Goal: Task Accomplishment & Management: Complete application form

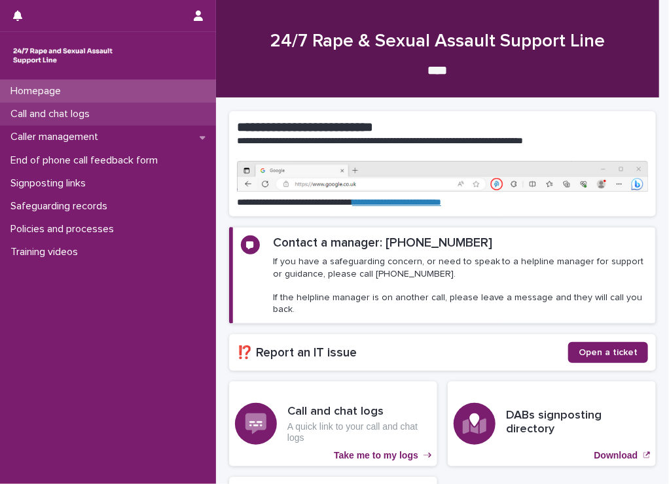
click at [85, 111] on p "Call and chat logs" at bounding box center [52, 114] width 95 height 12
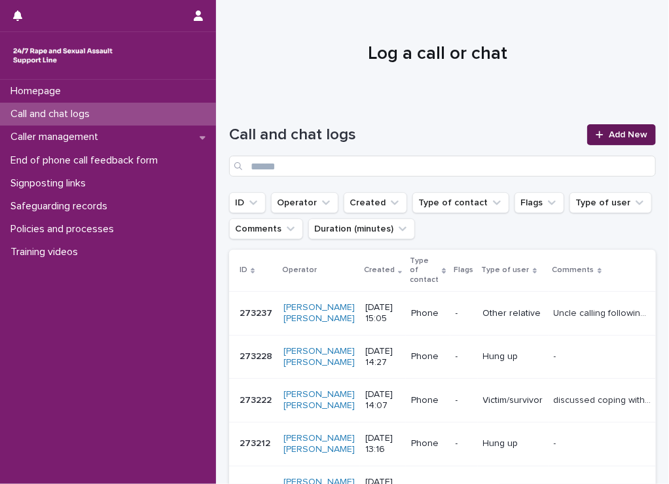
click at [620, 134] on span "Add New" at bounding box center [628, 134] width 39 height 9
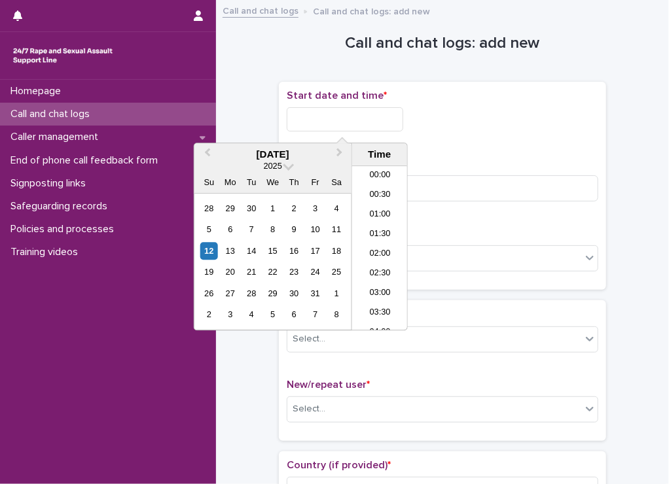
click at [357, 124] on input "text" at bounding box center [345, 119] width 117 height 24
click at [375, 227] on li "20:30" at bounding box center [380, 229] width 56 height 20
type input "**********"
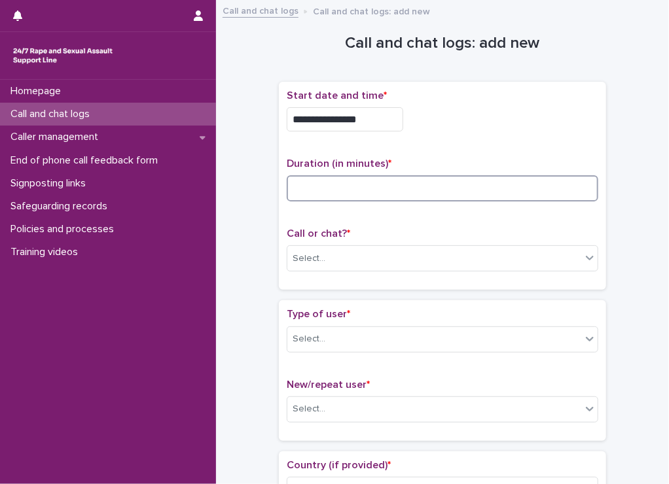
click at [353, 190] on input at bounding box center [443, 188] width 312 height 26
type input "**"
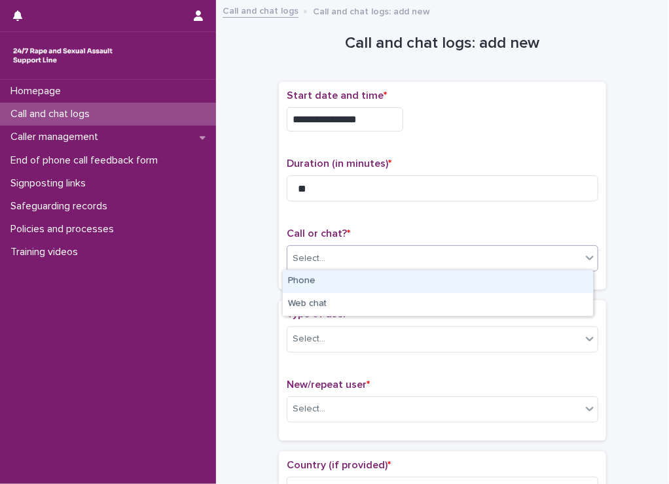
click at [350, 257] on div "Select..." at bounding box center [434, 259] width 294 height 22
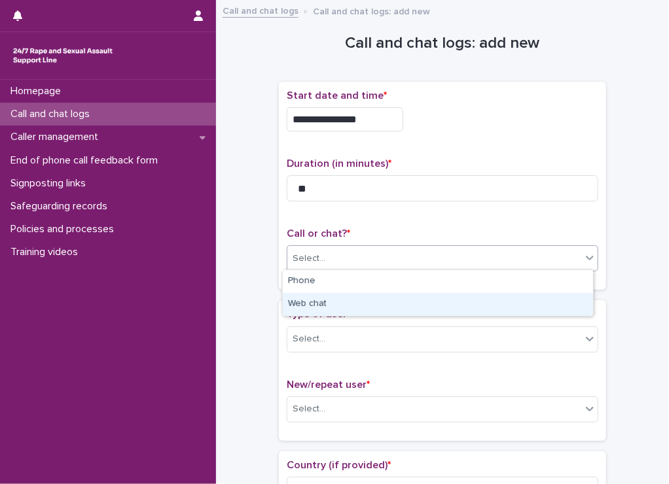
click at [338, 308] on div "Web chat" at bounding box center [438, 304] width 310 height 23
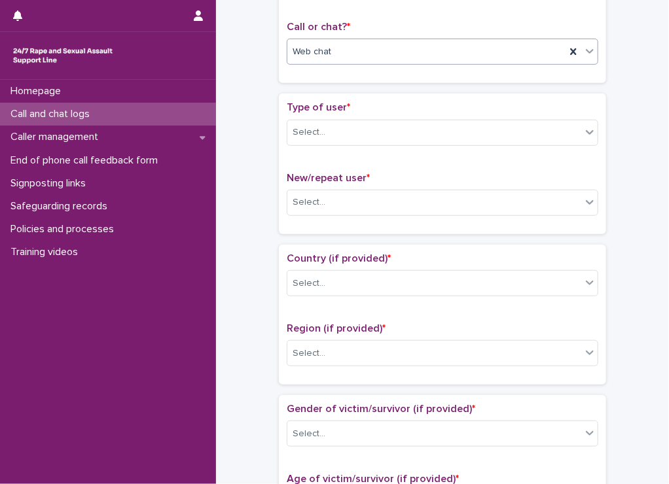
scroll to position [223, 0]
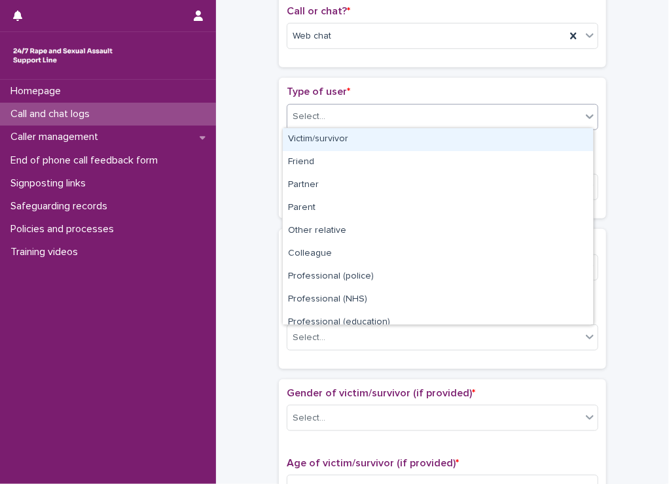
click at [346, 115] on div "Select..." at bounding box center [434, 117] width 294 height 22
click at [340, 141] on div "Victim/survivor" at bounding box center [438, 139] width 310 height 23
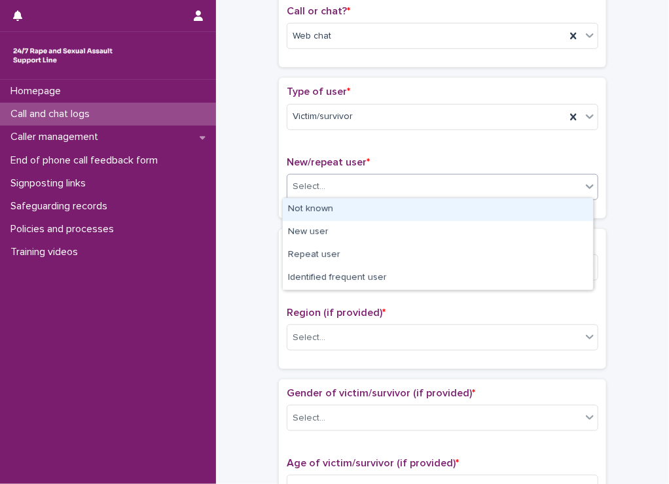
click at [325, 185] on div "Select..." at bounding box center [434, 187] width 294 height 22
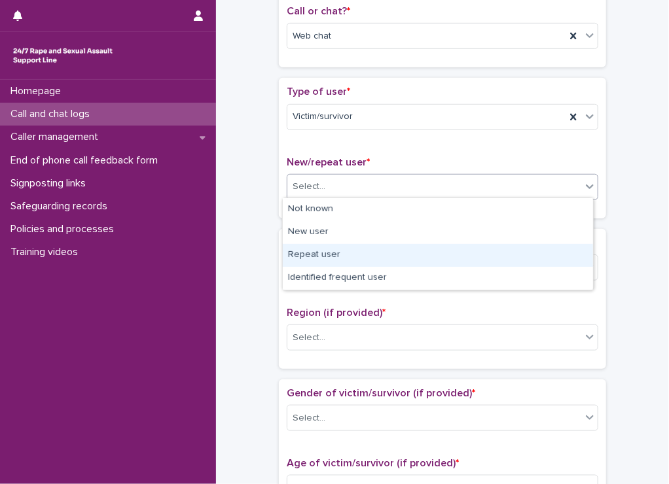
click at [330, 252] on div "Repeat user" at bounding box center [438, 255] width 310 height 23
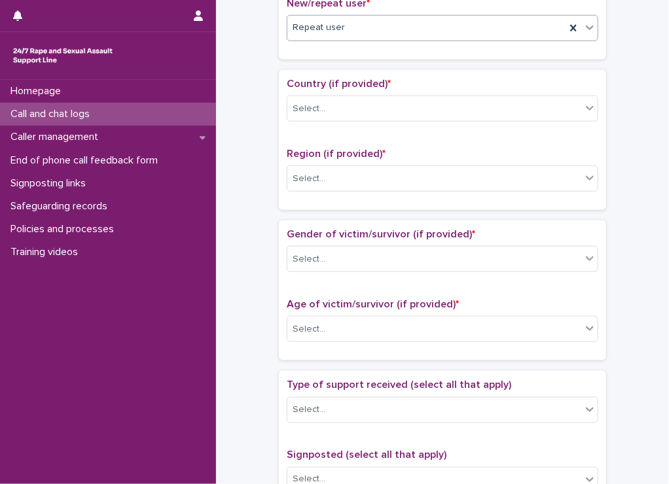
scroll to position [382, 0]
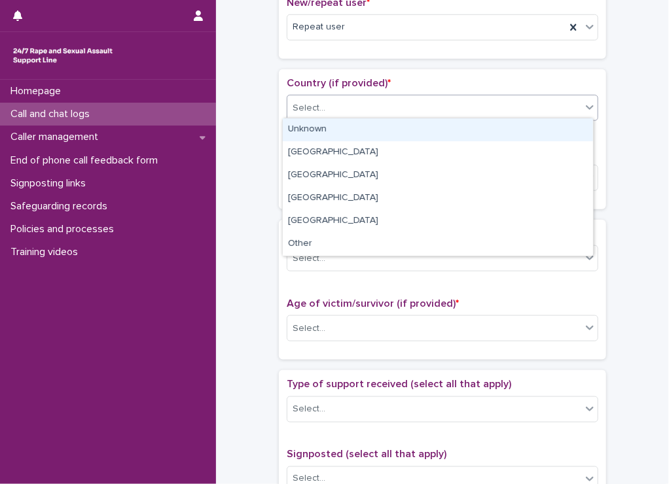
drag, startPoint x: 329, startPoint y: 101, endPoint x: 333, endPoint y: 130, distance: 28.4
click at [333, 130] on body "**********" at bounding box center [334, 242] width 669 height 484
click at [333, 130] on div "Unknown" at bounding box center [438, 129] width 310 height 23
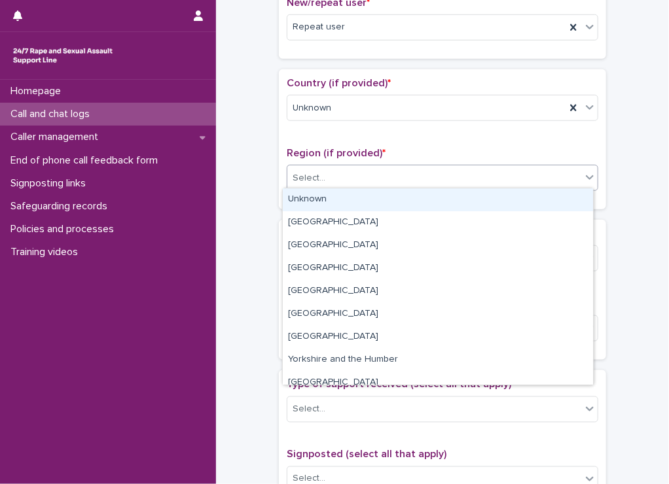
click at [333, 181] on div "Select..." at bounding box center [434, 179] width 294 height 22
click at [331, 204] on div "Unknown" at bounding box center [438, 200] width 310 height 23
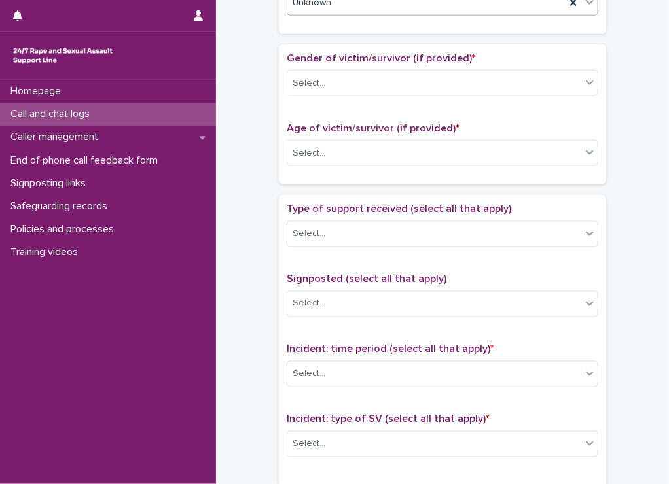
scroll to position [598, 0]
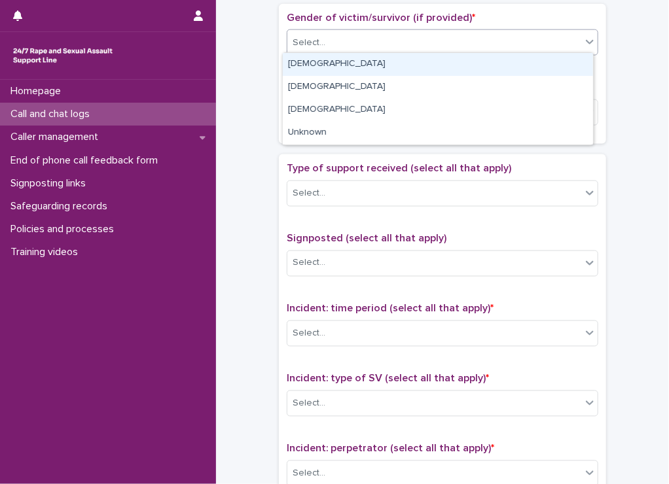
drag, startPoint x: 364, startPoint y: 29, endPoint x: 359, endPoint y: 62, distance: 33.1
click at [359, 62] on body "**********" at bounding box center [334, 242] width 669 height 484
click at [359, 62] on div "[DEMOGRAPHIC_DATA]" at bounding box center [438, 64] width 310 height 23
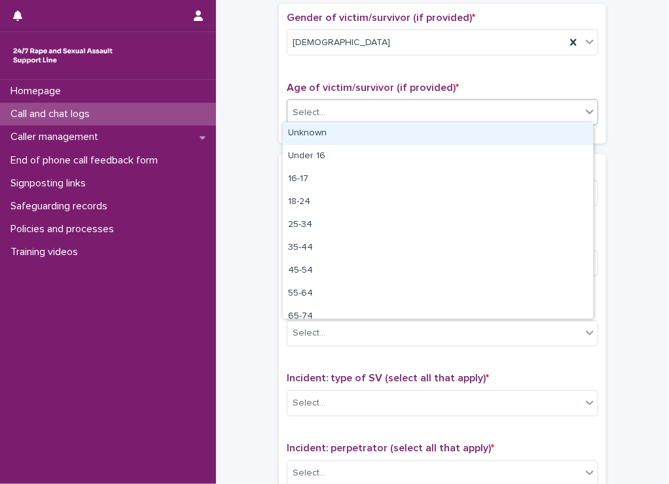
click at [336, 111] on div "Select..." at bounding box center [434, 113] width 294 height 22
click at [339, 138] on div "Unknown" at bounding box center [438, 133] width 310 height 23
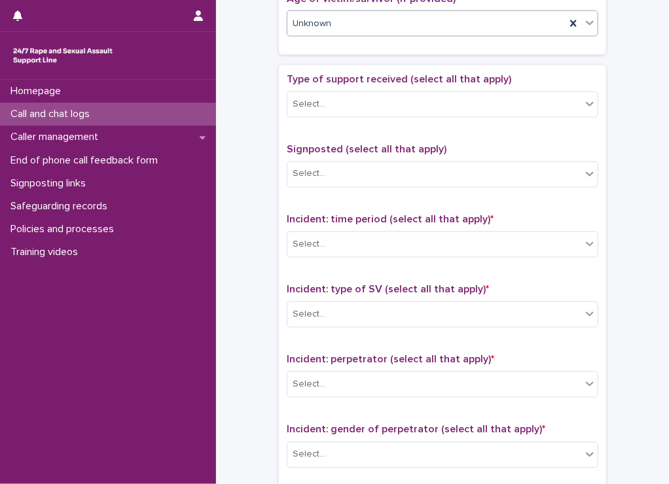
scroll to position [693, 0]
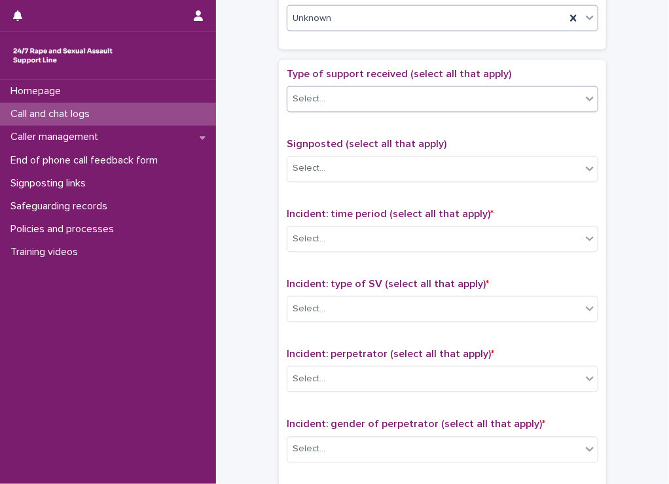
click at [333, 96] on div "Select..." at bounding box center [434, 99] width 294 height 22
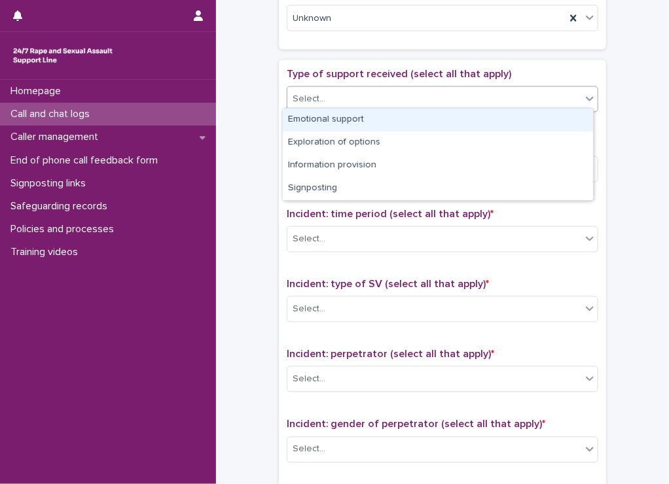
click at [329, 121] on div "Emotional support" at bounding box center [438, 120] width 310 height 23
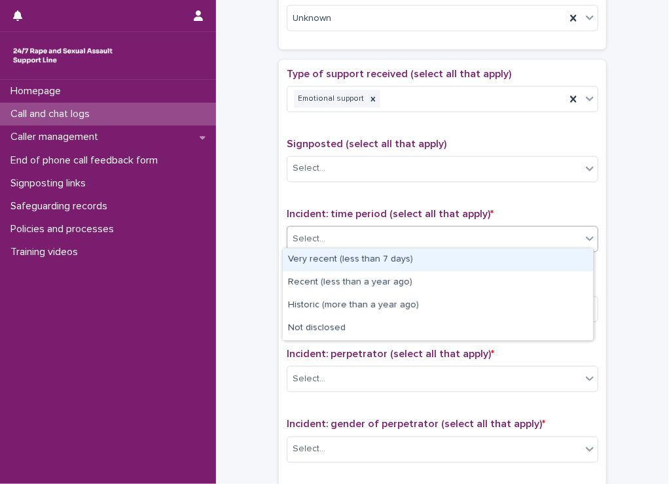
click at [335, 229] on div "Select..." at bounding box center [434, 240] width 294 height 22
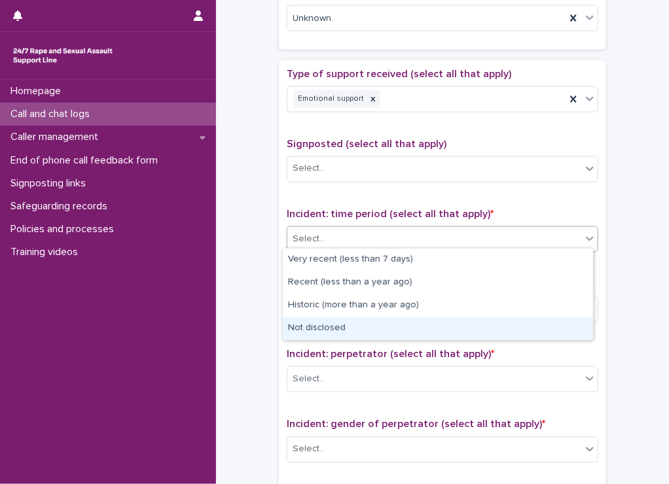
click at [333, 329] on div "Not disclosed" at bounding box center [438, 328] width 310 height 23
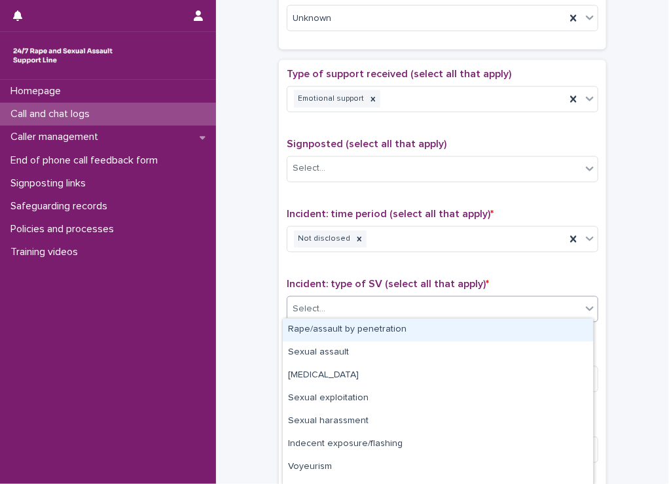
click at [336, 302] on div "Select..." at bounding box center [434, 310] width 294 height 22
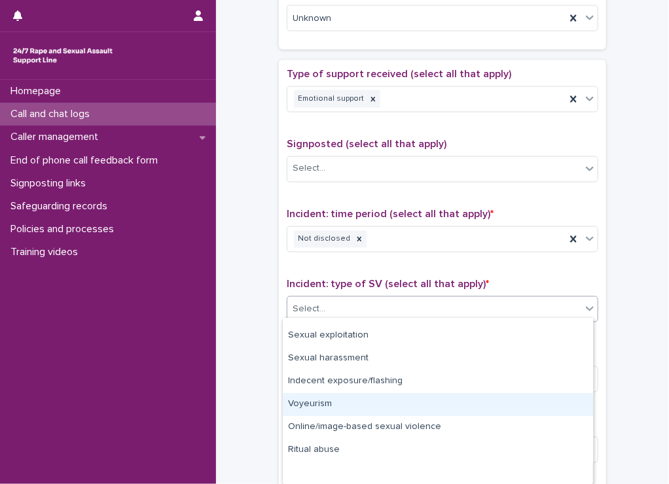
scroll to position [0, 0]
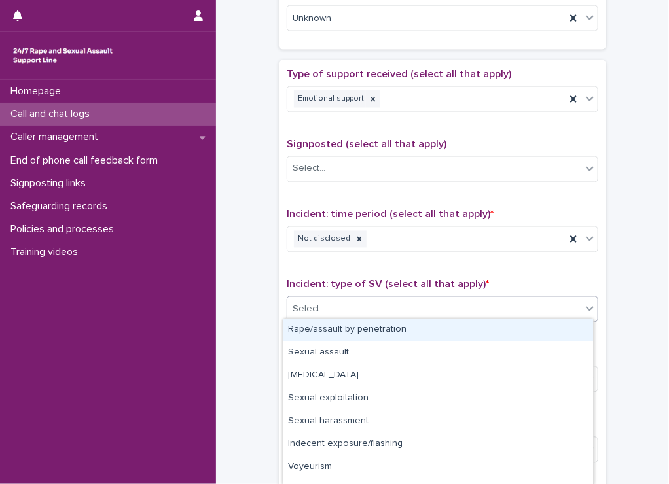
click at [353, 331] on div "Rape/assault by penetration" at bounding box center [438, 330] width 310 height 23
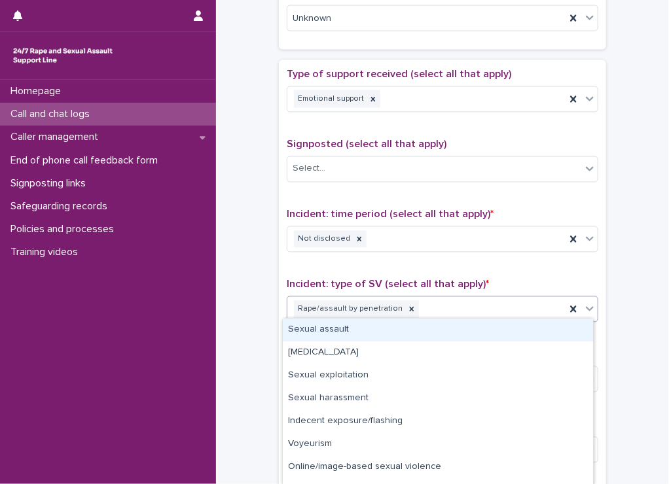
click at [432, 310] on div "Rape/assault by penetration" at bounding box center [426, 310] width 278 height 23
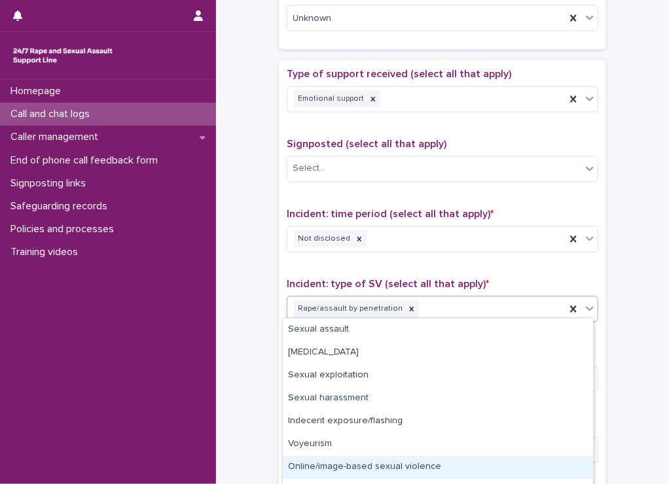
click at [359, 468] on div "Online/image-based sexual violence" at bounding box center [438, 467] width 310 height 23
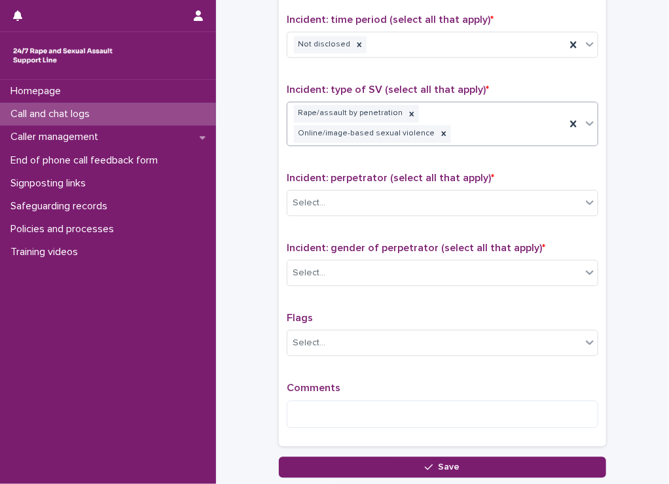
scroll to position [889, 0]
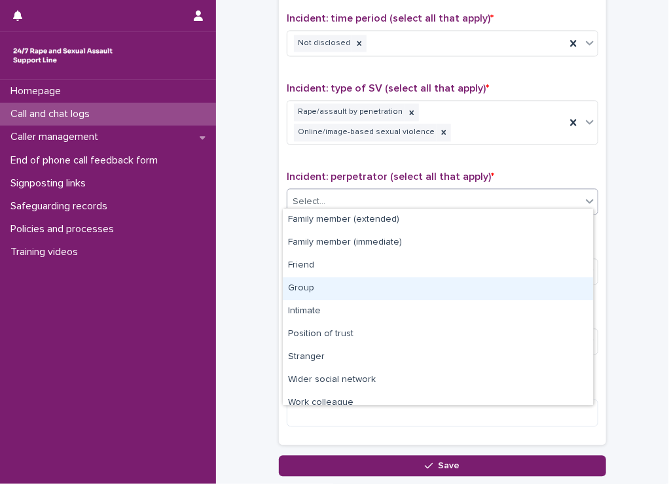
drag, startPoint x: 377, startPoint y: 193, endPoint x: 472, endPoint y: -48, distance: 258.9
click at [472, 0] on html "**********" at bounding box center [334, 242] width 669 height 484
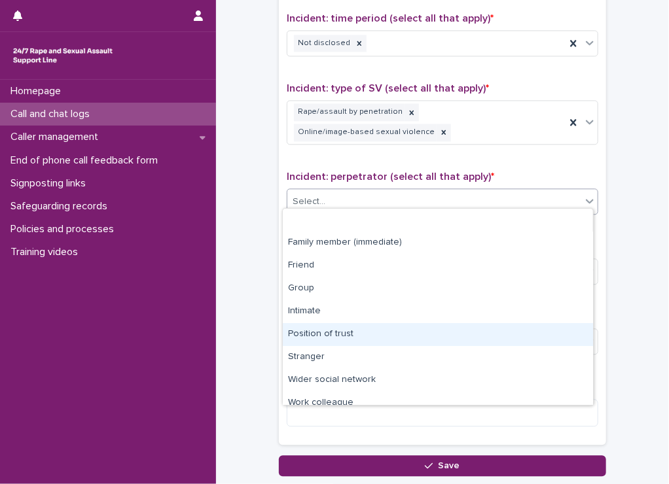
scroll to position [55, 0]
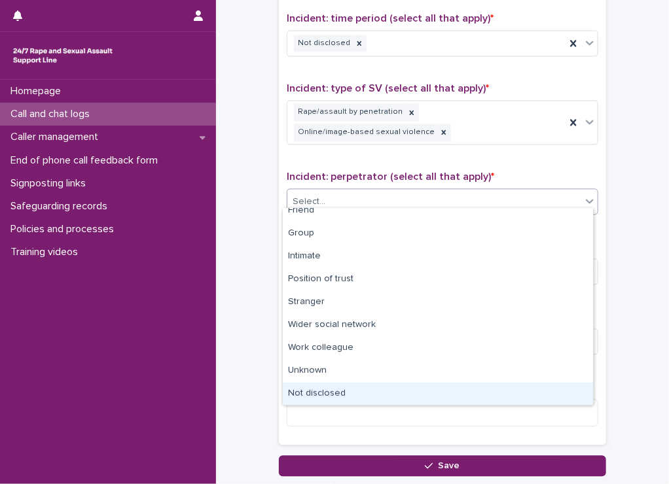
click at [357, 397] on div "Not disclosed" at bounding box center [438, 394] width 310 height 23
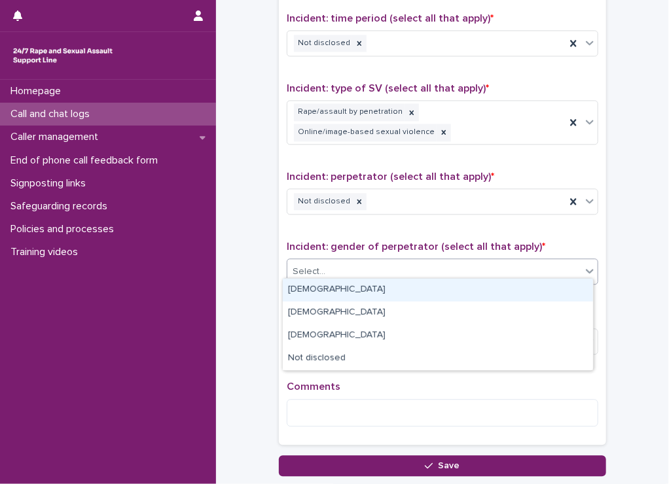
click at [361, 261] on div "Select..." at bounding box center [434, 272] width 294 height 22
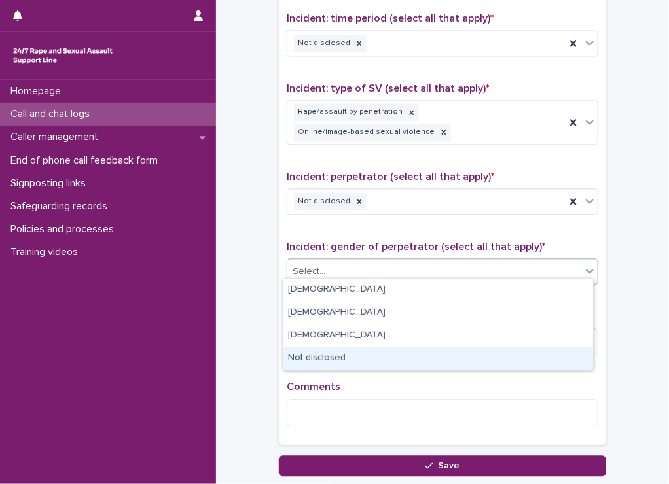
click at [353, 359] on div "Not disclosed" at bounding box center [438, 359] width 310 height 23
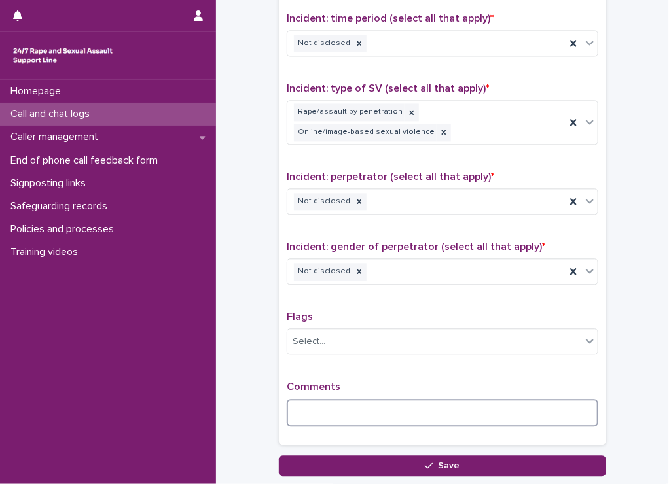
click at [335, 405] on textarea at bounding box center [443, 413] width 312 height 28
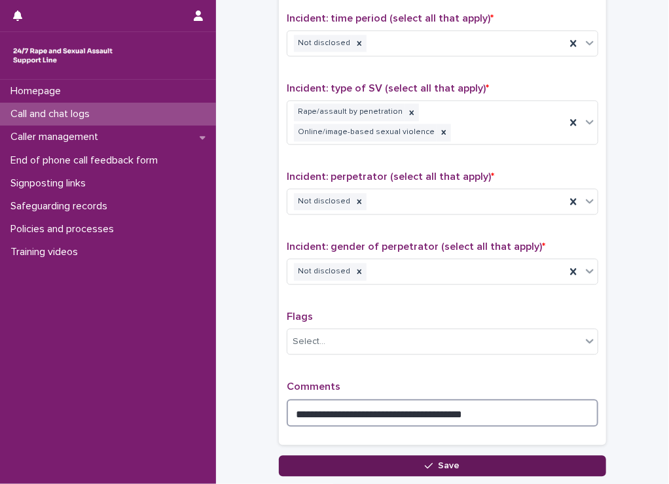
type textarea "**********"
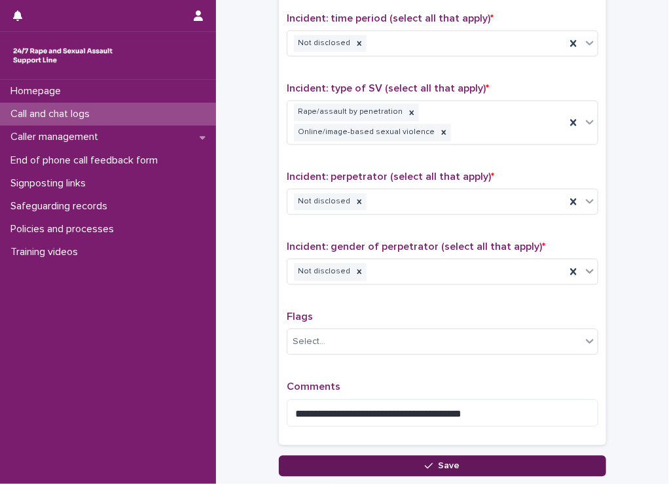
click at [432, 462] on div "button" at bounding box center [431, 466] width 13 height 9
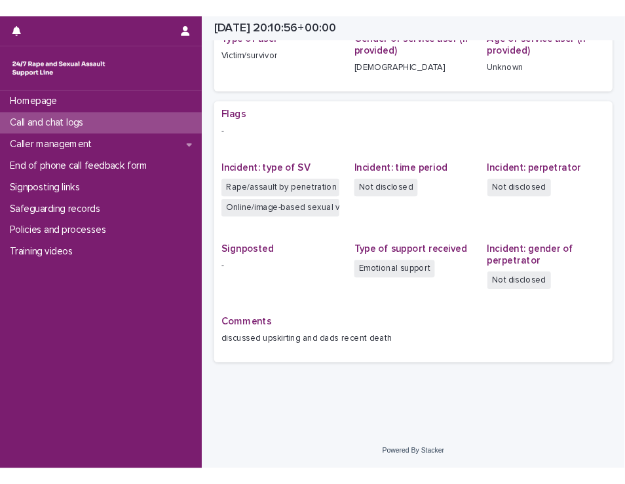
scroll to position [206, 0]
